Goal: Download file/media

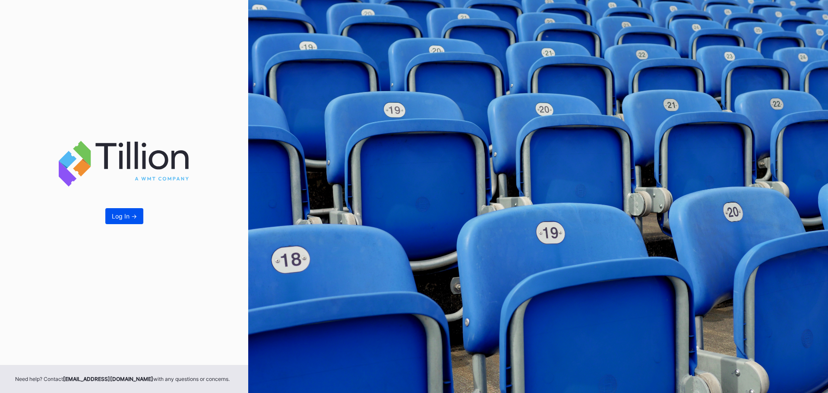
click at [138, 211] on button "Log In ->" at bounding box center [124, 216] width 38 height 16
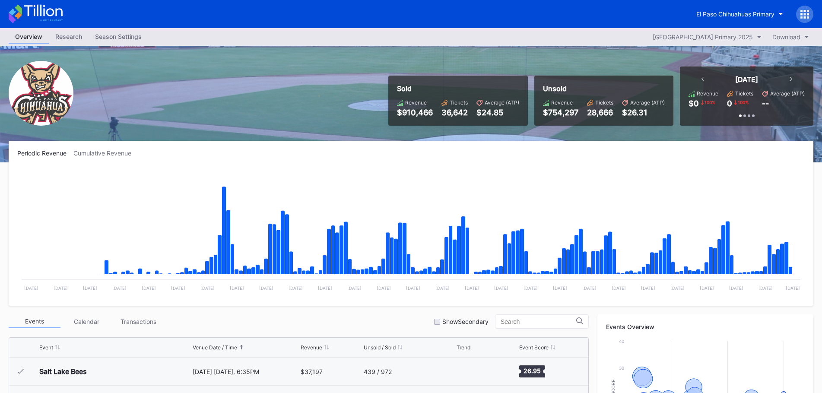
scroll to position [1768, 0]
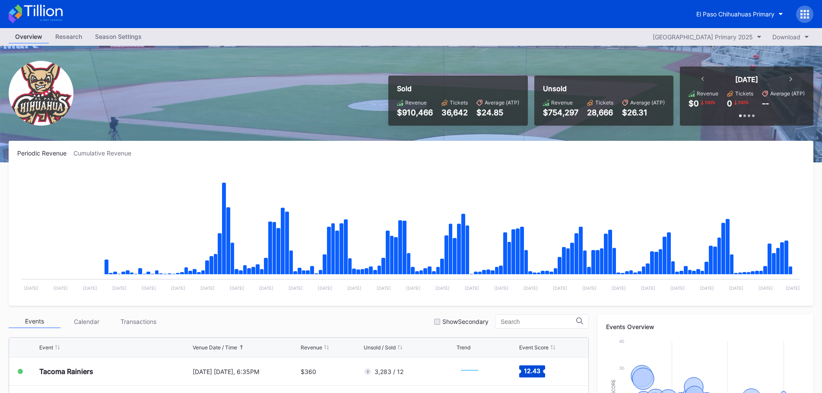
click at [501, 177] on rect "Chart title" at bounding box center [410, 233] width 787 height 130
click at [773, 14] on div "El Paso Chihuahuas Primary" at bounding box center [735, 13] width 78 height 7
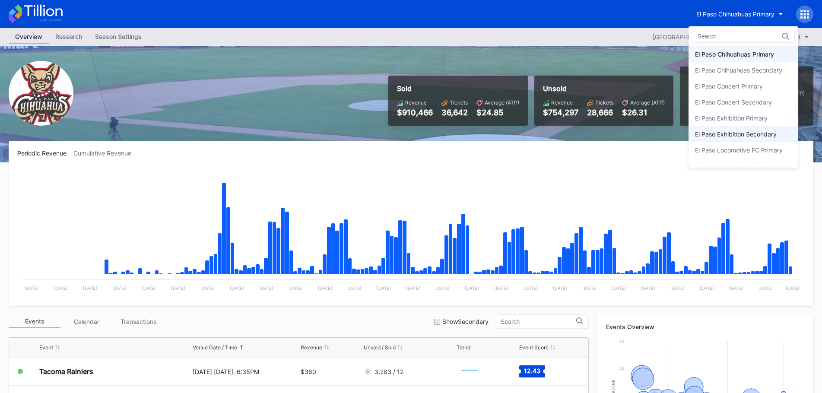
scroll to position [42, 0]
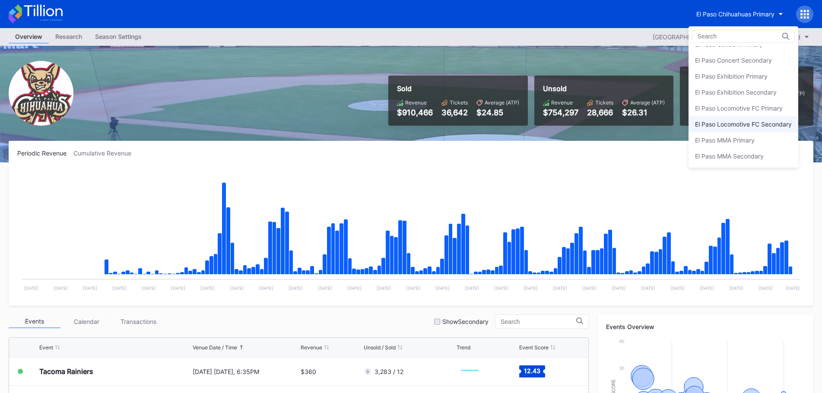
click at [751, 126] on div "El Paso Locomotive FC Secondary" at bounding box center [743, 123] width 97 height 7
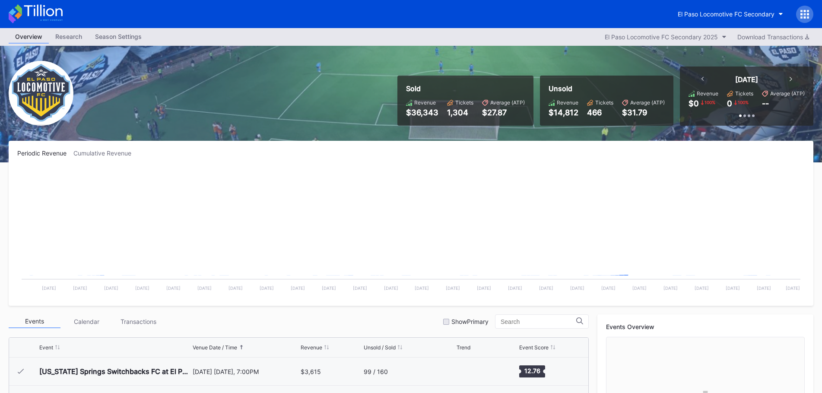
scroll to position [194, 0]
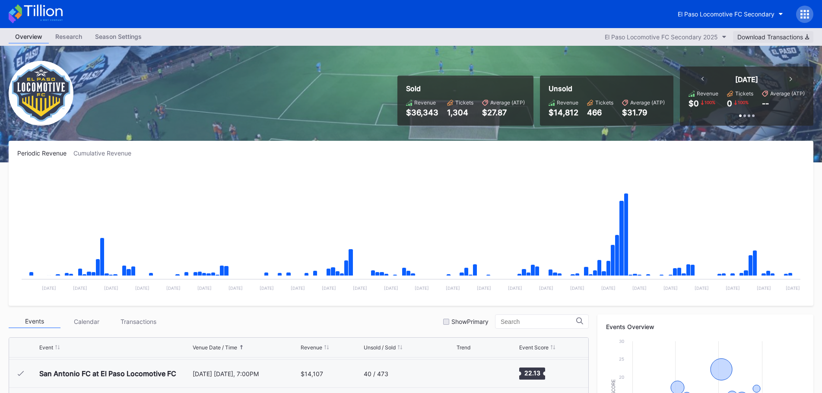
click at [772, 33] on div "Download Transactions" at bounding box center [773, 36] width 72 height 7
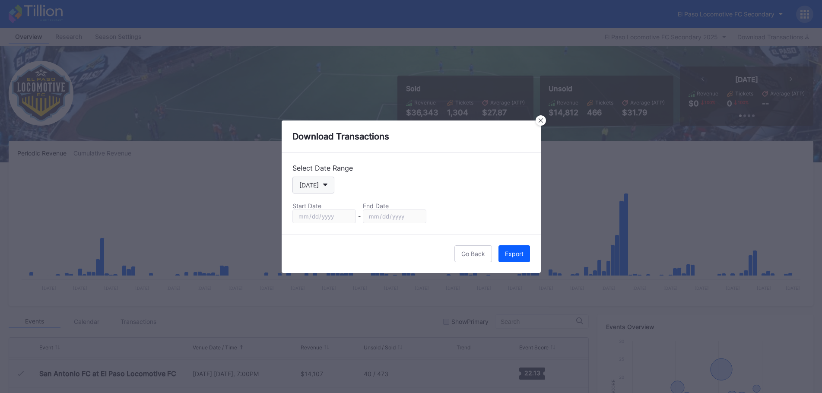
click at [300, 187] on div "[DATE]" at bounding box center [308, 184] width 19 height 7
click at [320, 290] on div "Custom" at bounding box center [310, 288] width 22 height 7
click at [351, 218] on input "[DATE]" at bounding box center [323, 216] width 63 height 14
click at [349, 219] on input "[DATE]" at bounding box center [323, 216] width 63 height 14
type input "[DATE]"
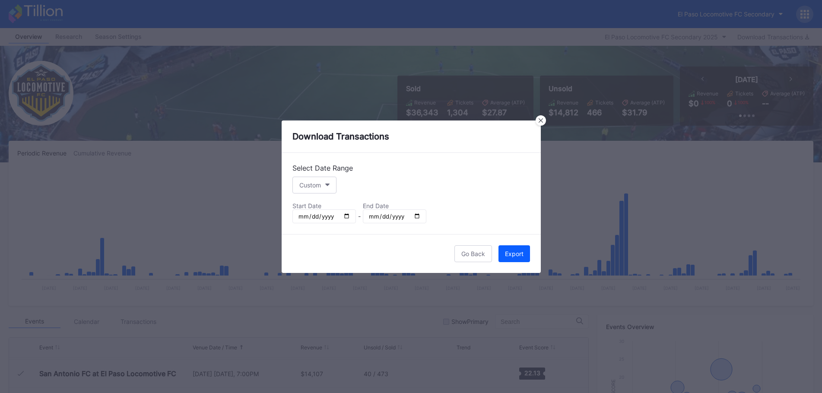
click at [416, 218] on input "[DATE]" at bounding box center [394, 216] width 63 height 14
type input "[DATE]"
click at [520, 260] on button "Export" at bounding box center [514, 253] width 32 height 17
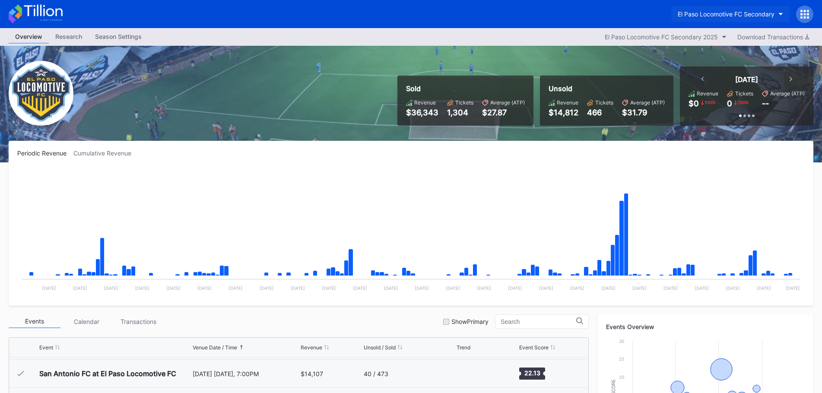
click at [738, 13] on div "El Paso Locomotive FC Secondary" at bounding box center [726, 13] width 97 height 7
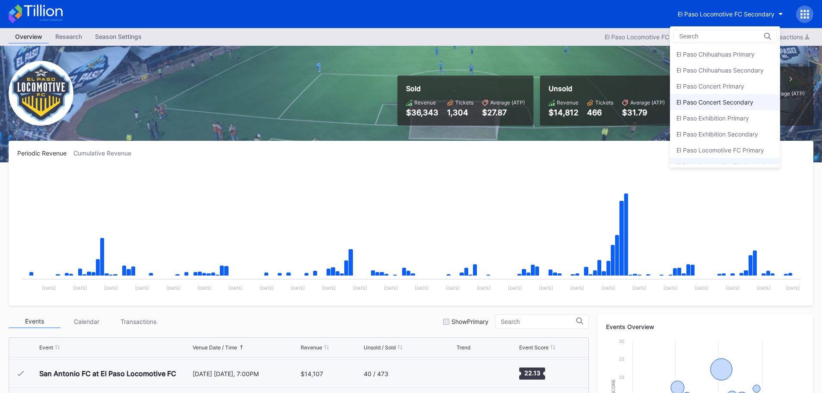
scroll to position [42, 0]
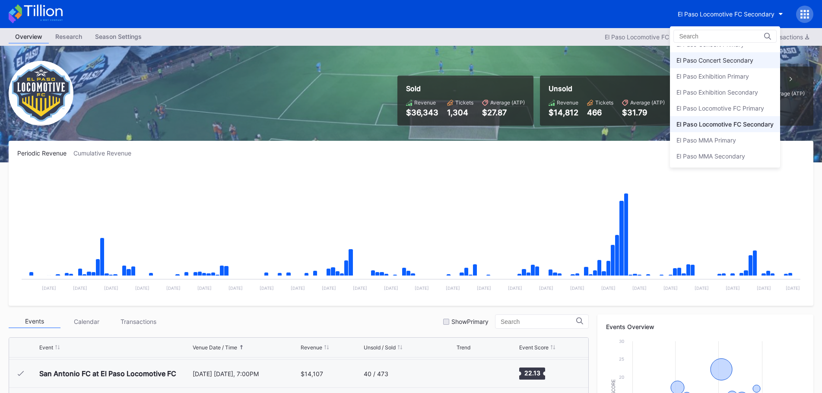
click at [745, 61] on div "El Paso Concert Secondary" at bounding box center [714, 60] width 77 height 7
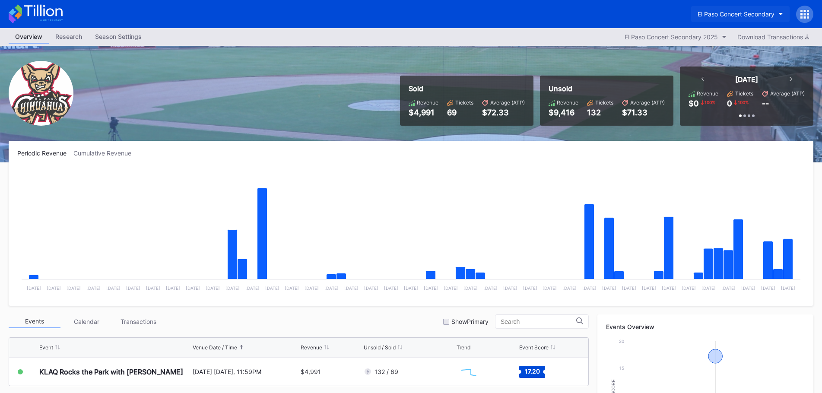
click at [751, 14] on div "El Paso Concert Secondary" at bounding box center [735, 13] width 77 height 7
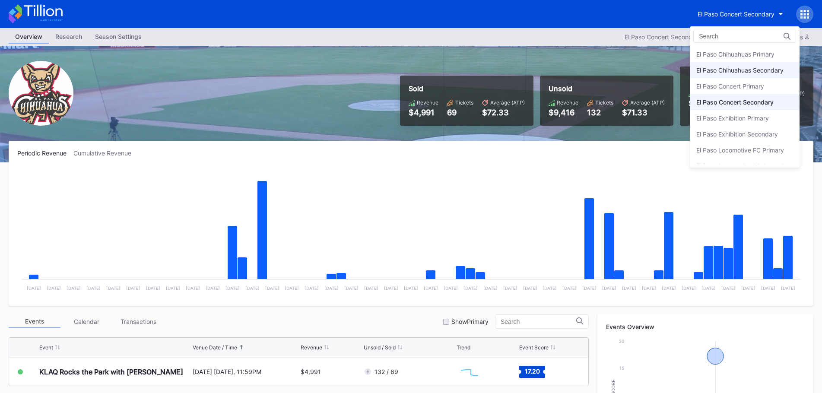
click at [755, 73] on div "El Paso Chihuahuas Secondary" at bounding box center [739, 70] width 87 height 7
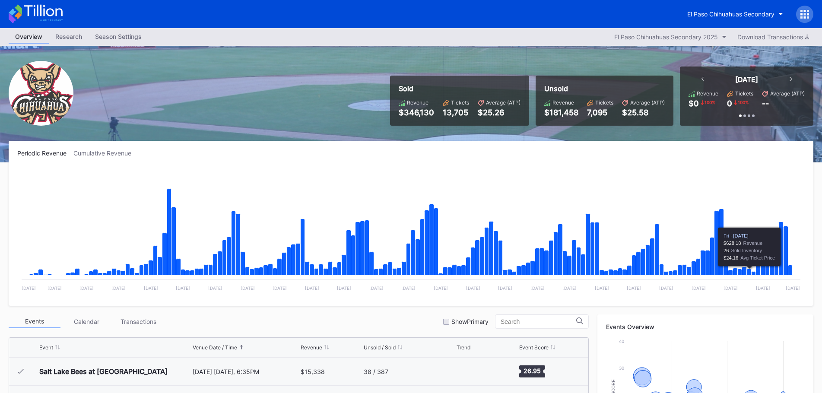
scroll to position [1768, 0]
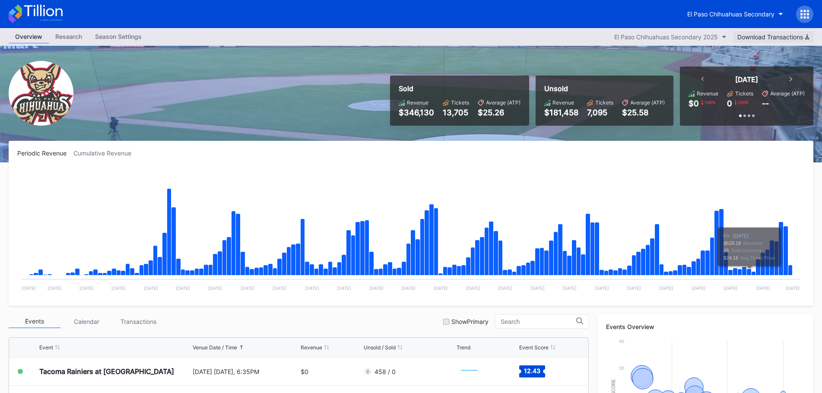
click at [782, 36] on div "Download Transactions" at bounding box center [773, 36] width 72 height 7
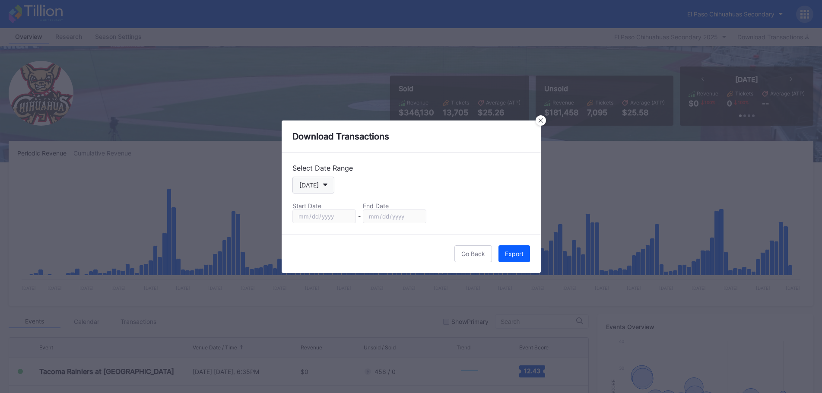
click at [329, 188] on button "[DATE]" at bounding box center [313, 185] width 42 height 17
click at [325, 288] on div "Custom" at bounding box center [317, 289] width 50 height 16
click at [346, 220] on input "[DATE]" at bounding box center [323, 216] width 63 height 14
type input "[DATE]"
click at [415, 216] on input "[DATE]" at bounding box center [394, 216] width 63 height 14
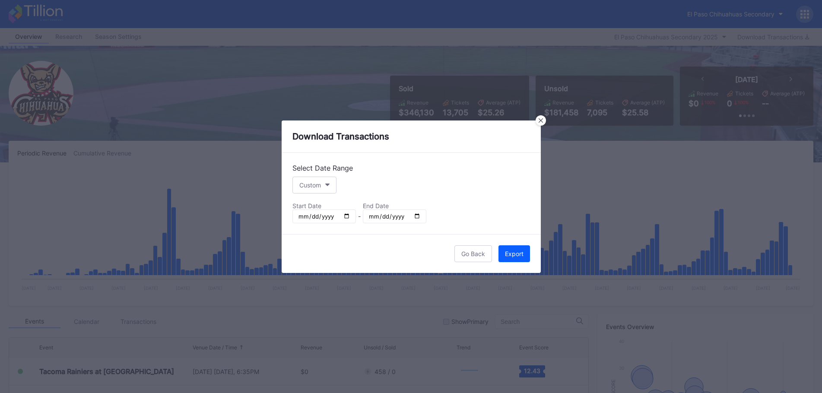
type input "[DATE]"
click at [524, 253] on button "Export" at bounding box center [514, 253] width 32 height 17
